Goal: Task Accomplishment & Management: Manage account settings

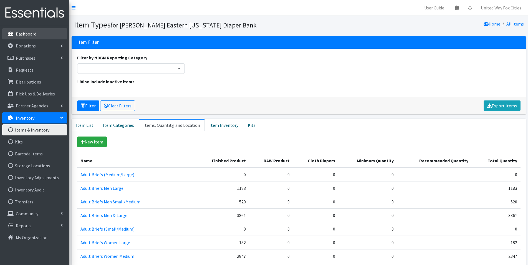
scroll to position [804, 0]
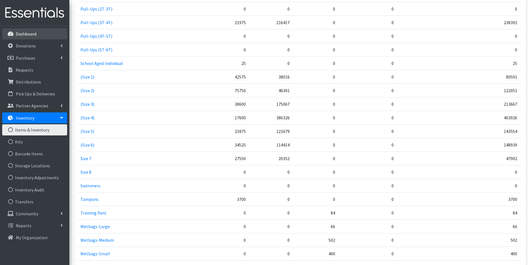
click at [28, 32] on p "Dashboard" at bounding box center [26, 34] width 21 height 6
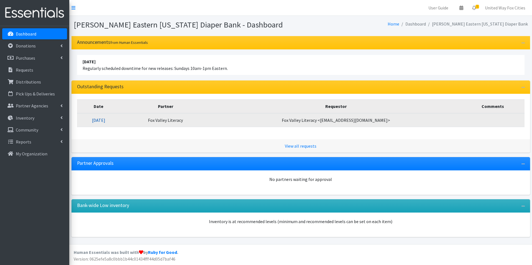
click at [105, 121] on link "10/13/2025" at bounding box center [98, 120] width 13 height 6
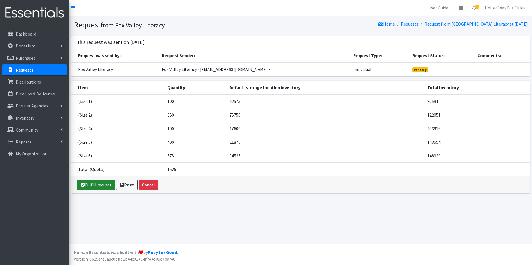
click at [103, 186] on link "Fulfill request" at bounding box center [96, 184] width 38 height 11
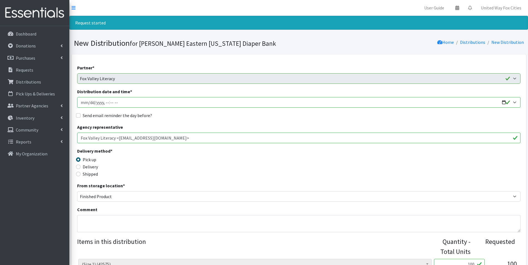
click at [501, 103] on input "Distribution date and time *" at bounding box center [298, 102] width 443 height 11
type input "[DATE]T09:00"
click at [226, 122] on div "Partner * AASD Parents as Teachers ADVOCAP, Inc Appleton Area School District B…" at bounding box center [298, 256] width 443 height 385
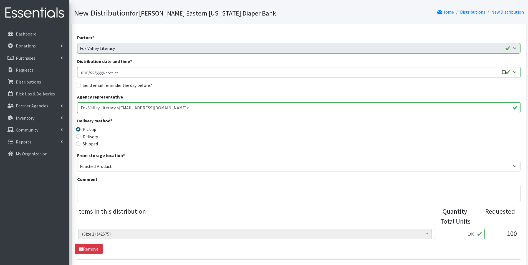
scroll to position [55, 0]
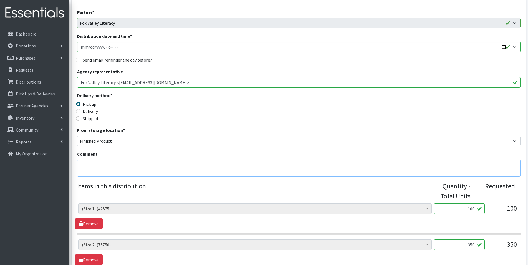
click at [110, 164] on textarea "Comment" at bounding box center [298, 167] width 443 height 17
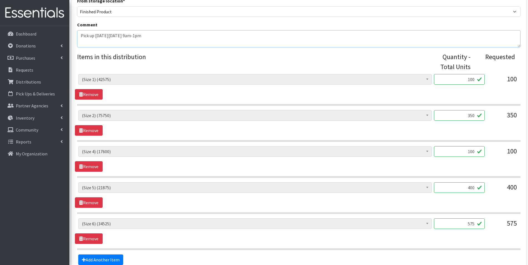
scroll to position [194, 0]
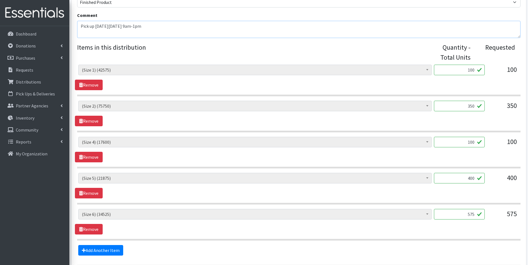
type textarea "Pick up on Thursday, October 23, 9am-1pm"
click at [476, 105] on input "350" at bounding box center [459, 106] width 51 height 11
type input "3"
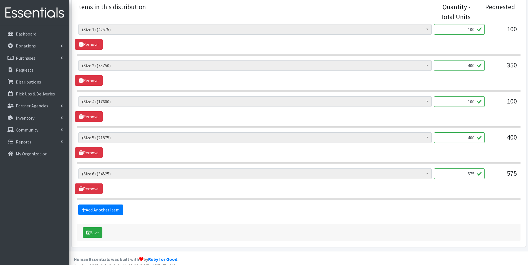
scroll to position [242, 0]
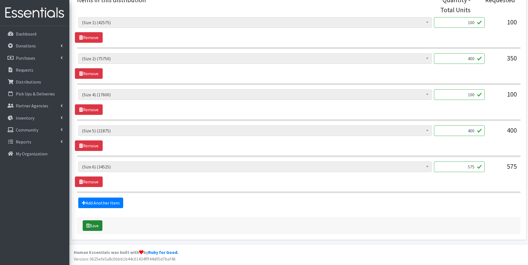
type input "400"
click at [98, 228] on button "Save" at bounding box center [93, 225] width 20 height 11
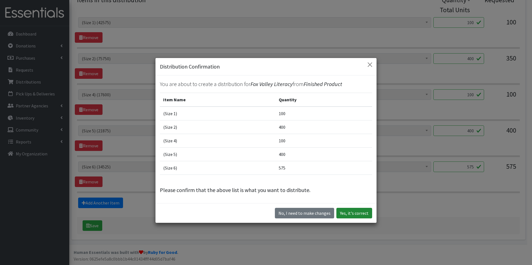
click at [363, 216] on button "Yes, it's correct" at bounding box center [355, 213] width 36 height 11
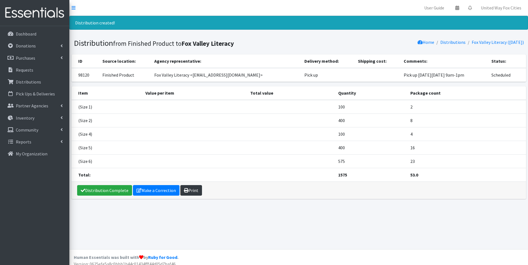
click at [188, 194] on link "Print" at bounding box center [191, 190] width 22 height 11
click at [148, 189] on link "Make a Correction" at bounding box center [156, 190] width 47 height 11
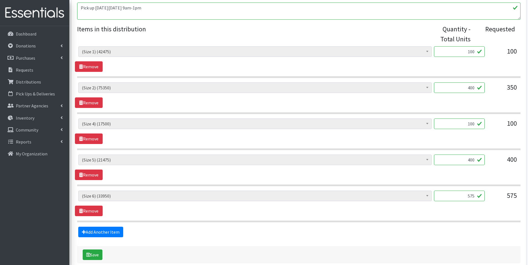
scroll to position [222, 0]
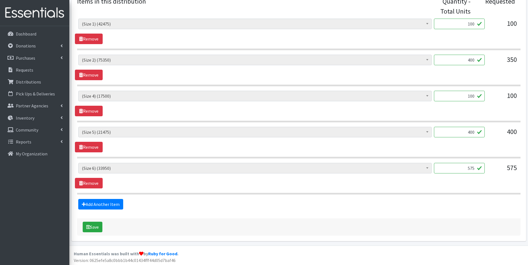
click at [476, 169] on input "575" at bounding box center [459, 168] width 51 height 11
type input "5"
type input "600"
click at [97, 229] on button "Save" at bounding box center [93, 227] width 20 height 11
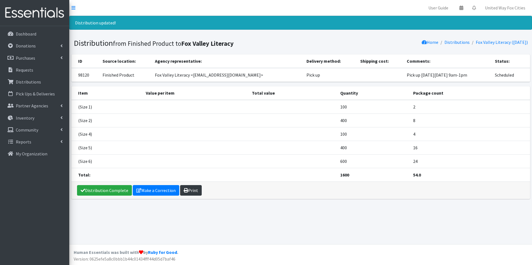
click at [199, 189] on link "Print" at bounding box center [191, 190] width 22 height 11
click at [24, 35] on p "Dashboard" at bounding box center [26, 34] width 21 height 6
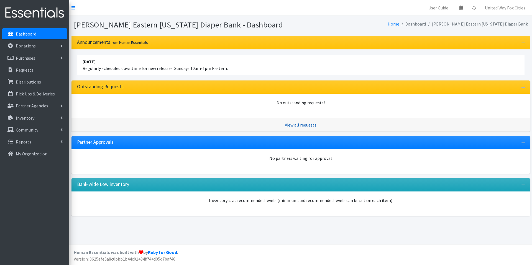
click at [298, 126] on link "View all requests" at bounding box center [301, 125] width 32 height 6
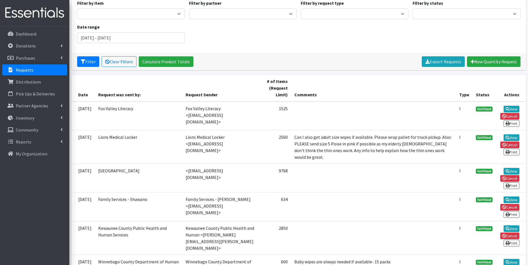
scroll to position [55, 0]
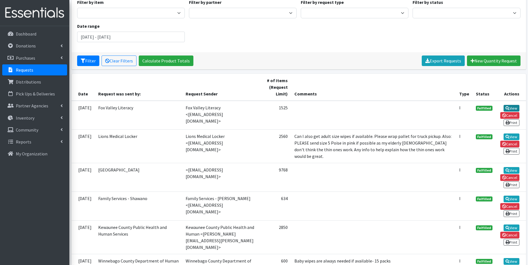
click at [511, 107] on link "View" at bounding box center [511, 108] width 16 height 7
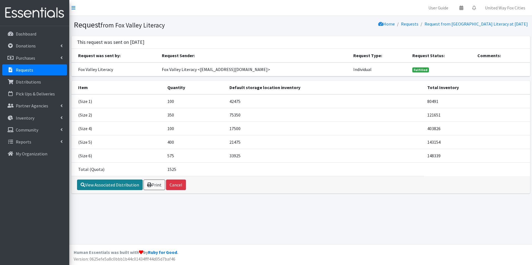
click at [122, 186] on link "View Associated Distribution" at bounding box center [110, 184] width 66 height 11
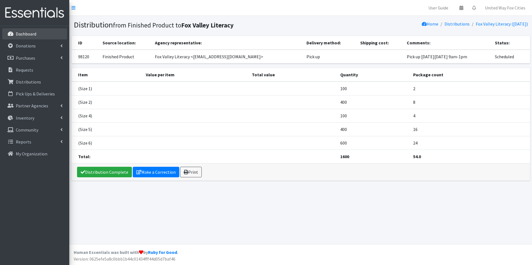
click at [22, 35] on p "Dashboard" at bounding box center [26, 34] width 21 height 6
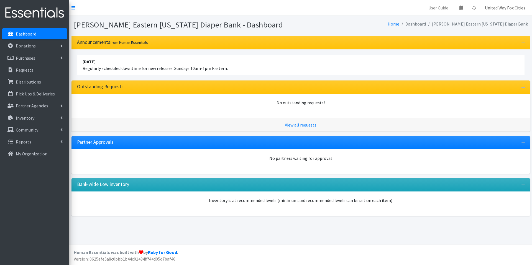
click at [507, 9] on link "United Way Fox Cities" at bounding box center [505, 7] width 49 height 11
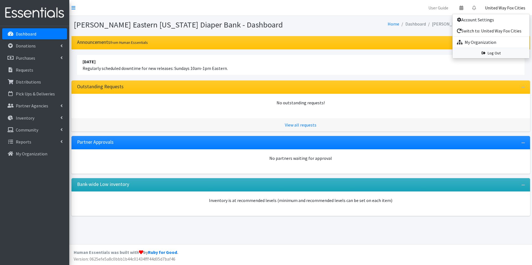
click at [492, 55] on link "Log Out" at bounding box center [491, 53] width 77 height 10
